Goal: Entertainment & Leisure: Consume media (video, audio)

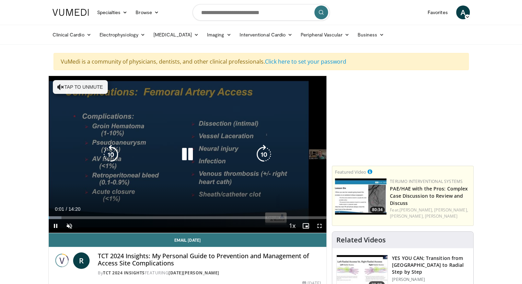
click at [74, 81] on button "Tap to unmute" at bounding box center [80, 87] width 55 height 14
drag, startPoint x: 322, startPoint y: 226, endPoint x: 322, endPoint y: 256, distance: 29.9
click at [322, 226] on span "Video Player" at bounding box center [320, 226] width 14 height 14
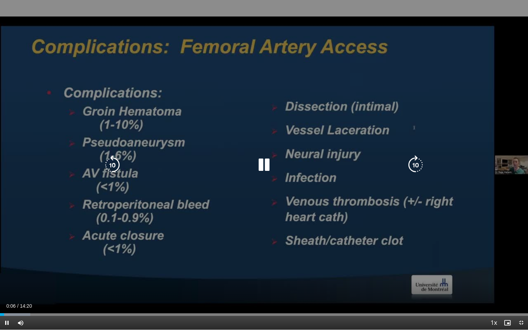
click at [348, 184] on div "10 seconds Tap to unmute" at bounding box center [264, 164] width 528 height 329
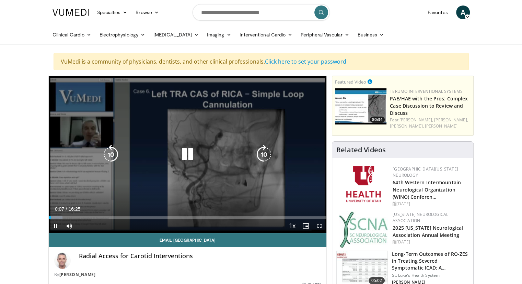
click at [188, 154] on icon "Video Player" at bounding box center [187, 154] width 19 height 19
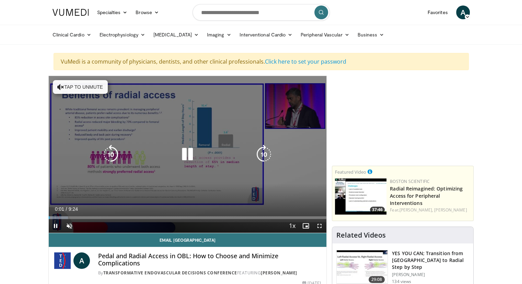
click at [81, 84] on button "Tap to unmute" at bounding box center [80, 87] width 55 height 14
click at [189, 154] on icon "Video Player" at bounding box center [187, 154] width 19 height 19
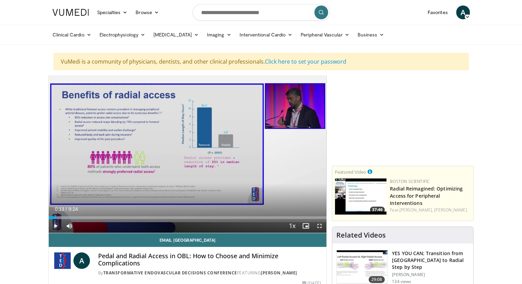
click at [54, 225] on span "Video Player" at bounding box center [56, 226] width 14 height 14
click at [321, 227] on span "Video Player" at bounding box center [320, 226] width 14 height 14
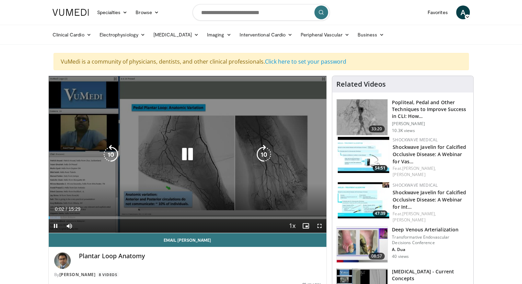
click at [185, 155] on icon "Video Player" at bounding box center [187, 154] width 19 height 19
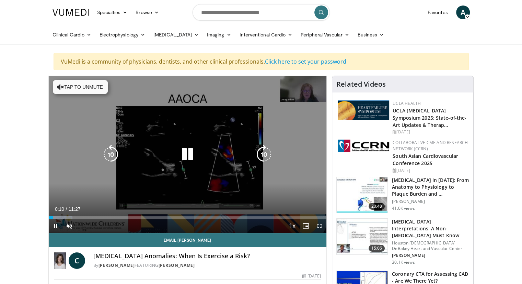
click at [77, 82] on button "Tap to unmute" at bounding box center [80, 87] width 55 height 14
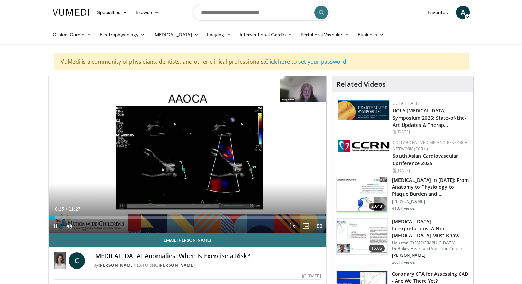
click at [324, 223] on span "Video Player" at bounding box center [320, 226] width 14 height 14
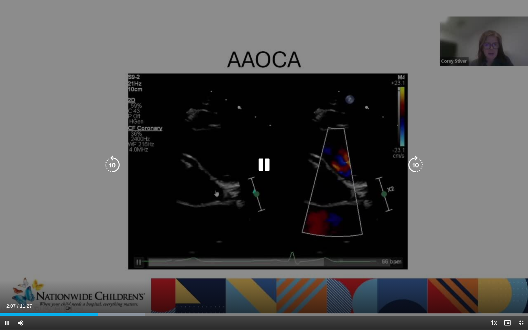
drag, startPoint x: 494, startPoint y: 23, endPoint x: 464, endPoint y: 102, distance: 84.3
click at [464, 102] on div "10 seconds Tap to unmute" at bounding box center [264, 164] width 528 height 329
click at [268, 164] on icon "Video Player" at bounding box center [263, 164] width 19 height 19
click at [324, 173] on div "10 seconds Tap to unmute" at bounding box center [264, 164] width 528 height 329
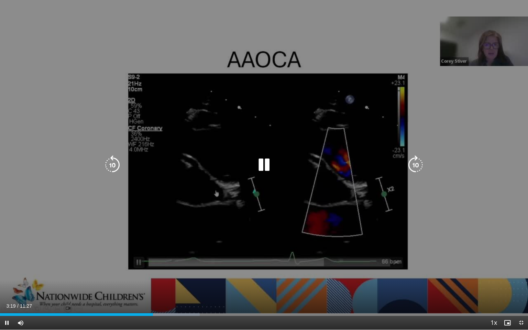
click at [350, 103] on div "10 seconds Tap to unmute" at bounding box center [264, 164] width 528 height 329
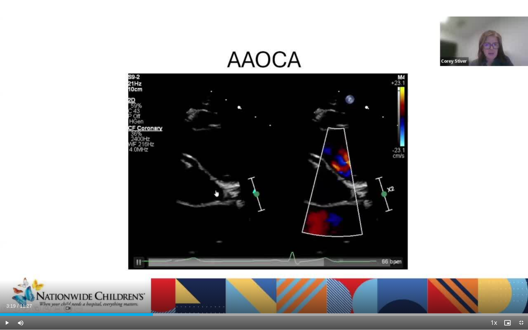
click at [350, 103] on div "10 seconds Tap to unmute" at bounding box center [264, 164] width 528 height 329
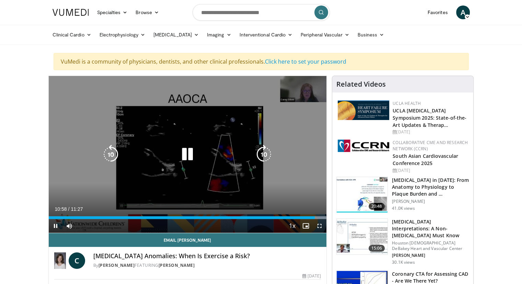
click at [190, 162] on icon "Video Player" at bounding box center [187, 154] width 19 height 19
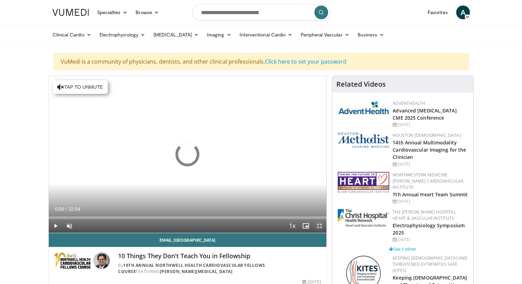
click at [318, 225] on span "Video Player" at bounding box center [320, 226] width 14 height 14
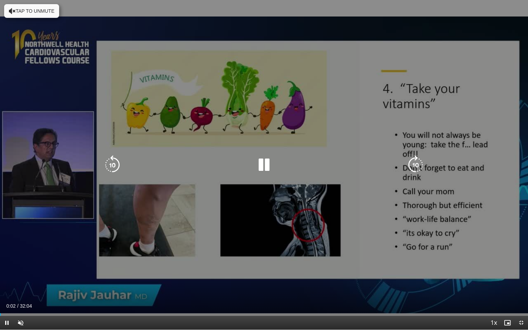
click at [42, 14] on button "Tap to unmute" at bounding box center [31, 11] width 55 height 14
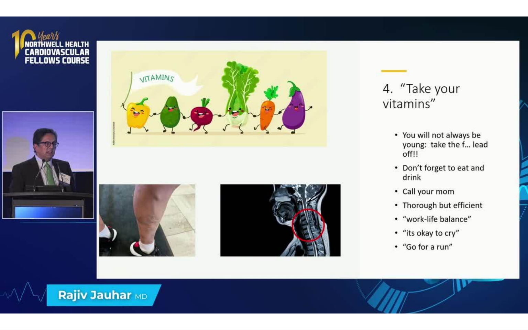
click at [289, 126] on div "10 seconds Tap to unmute" at bounding box center [264, 164] width 528 height 329
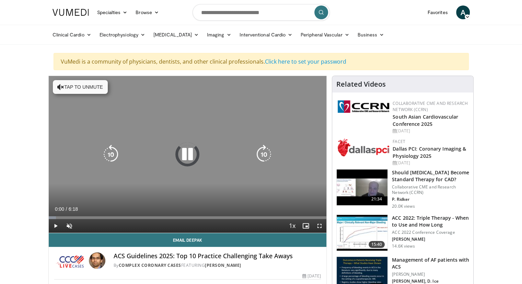
click at [83, 90] on button "Tap to unmute" at bounding box center [80, 87] width 55 height 14
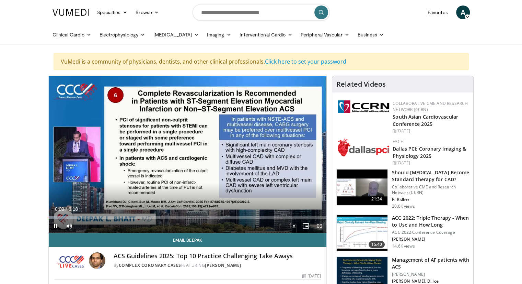
click at [319, 224] on span "Video Player" at bounding box center [320, 226] width 14 height 14
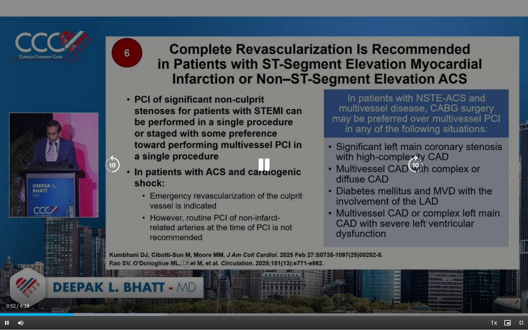
click at [304, 217] on div "10 seconds Tap to unmute" at bounding box center [264, 164] width 528 height 329
click at [109, 168] on icon "Video Player" at bounding box center [112, 164] width 19 height 19
click at [258, 166] on icon "Video Player" at bounding box center [263, 164] width 19 height 19
click at [244, 124] on div "10 seconds Tap to unmute" at bounding box center [264, 164] width 528 height 329
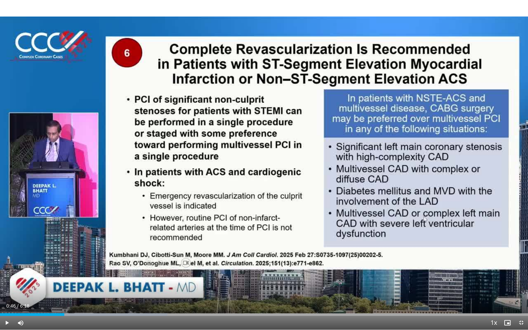
click at [199, 212] on div "10 seconds Tap to unmute" at bounding box center [264, 164] width 528 height 329
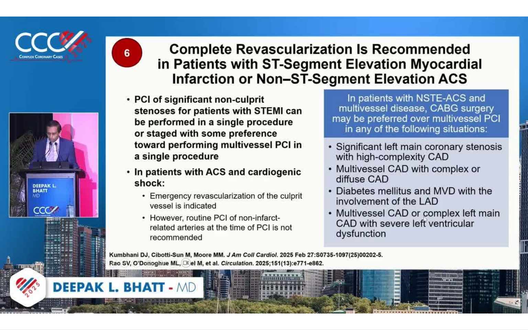
click at [199, 212] on div "10 seconds Tap to unmute" at bounding box center [264, 164] width 528 height 329
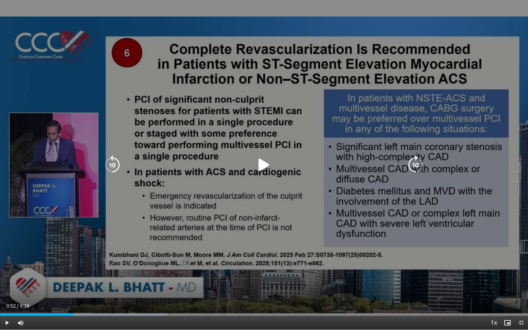
click at [260, 83] on div "10 seconds Tap to unmute" at bounding box center [264, 164] width 528 height 329
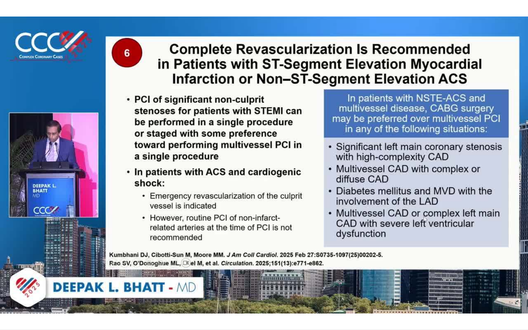
click at [263, 58] on div "10 seconds Tap to unmute" at bounding box center [264, 164] width 528 height 329
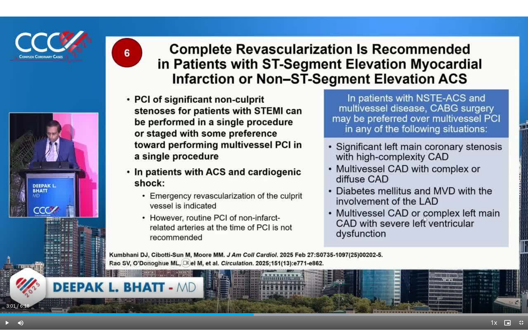
click at [263, 58] on div "10 seconds Tap to unmute" at bounding box center [264, 164] width 528 height 329
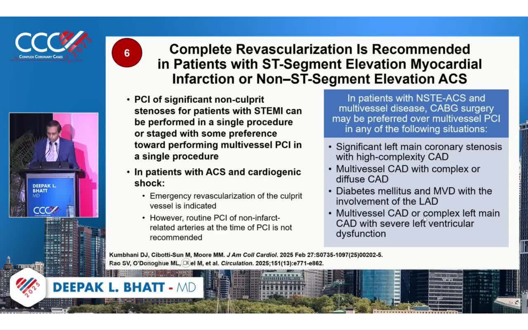
click at [263, 58] on div "10 seconds Tap to unmute" at bounding box center [264, 164] width 528 height 329
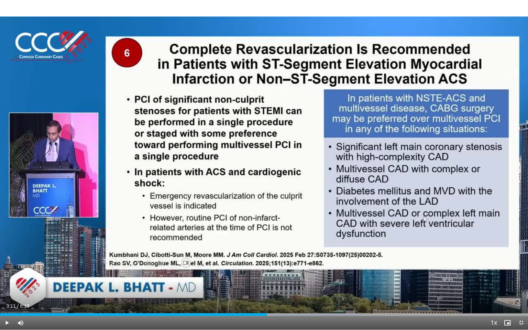
click at [263, 58] on div "10 seconds Tap to unmute" at bounding box center [264, 164] width 528 height 329
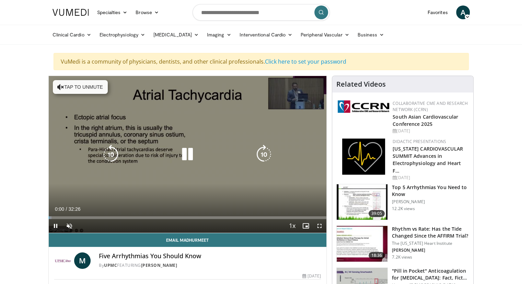
click at [69, 84] on button "Tap to unmute" at bounding box center [80, 87] width 55 height 14
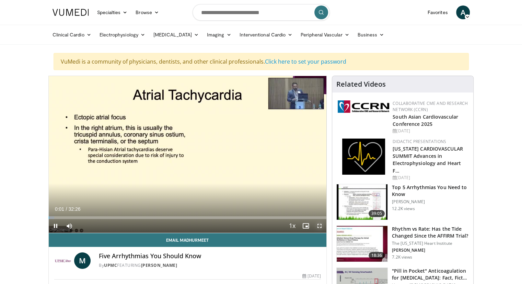
click at [318, 226] on span "Video Player" at bounding box center [320, 226] width 14 height 14
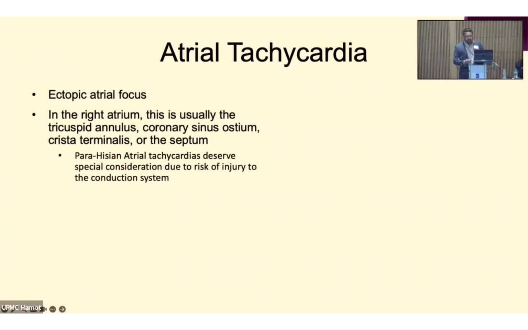
click at [266, 274] on div "10 seconds Tap to unmute" at bounding box center [264, 164] width 528 height 329
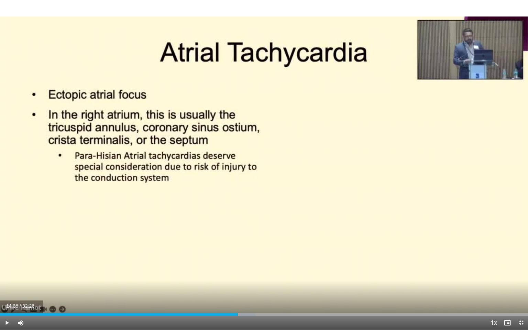
click at [266, 274] on div "10 seconds Tap to unmute" at bounding box center [264, 164] width 528 height 329
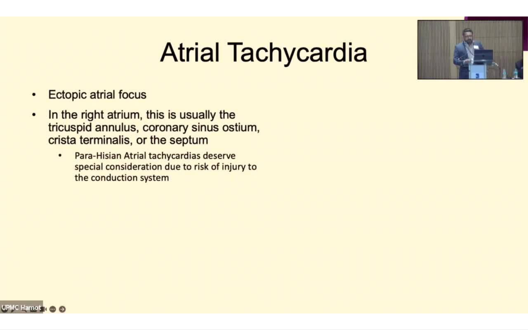
click at [266, 274] on div "10 seconds Tap to unmute" at bounding box center [264, 164] width 528 height 329
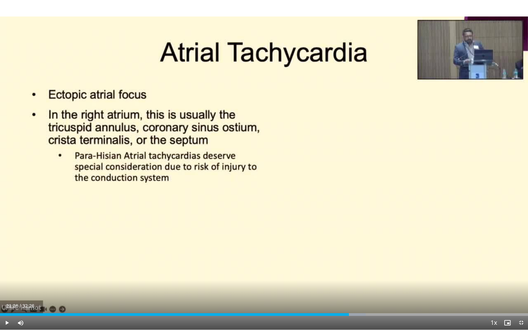
click at [266, 274] on div "10 seconds Tap to unmute" at bounding box center [264, 164] width 528 height 329
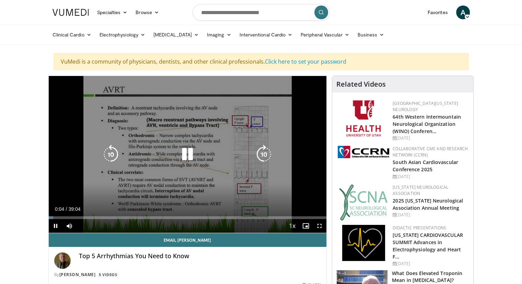
click at [189, 155] on icon "Video Player" at bounding box center [187, 154] width 19 height 19
